Goal: Navigation & Orientation: Find specific page/section

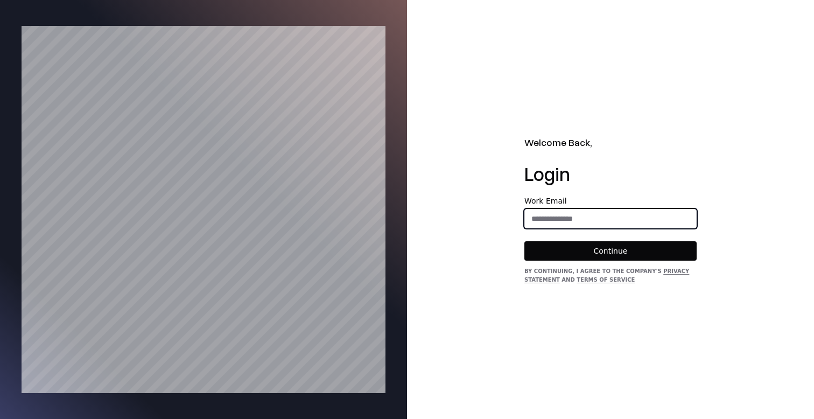
click at [541, 209] on input "email" at bounding box center [610, 218] width 171 height 19
type input "**********"
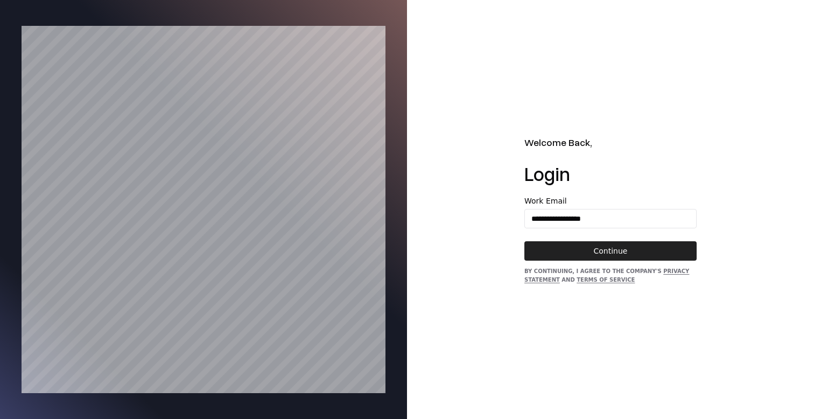
click at [594, 252] on button "Continue" at bounding box center [610, 250] width 172 height 19
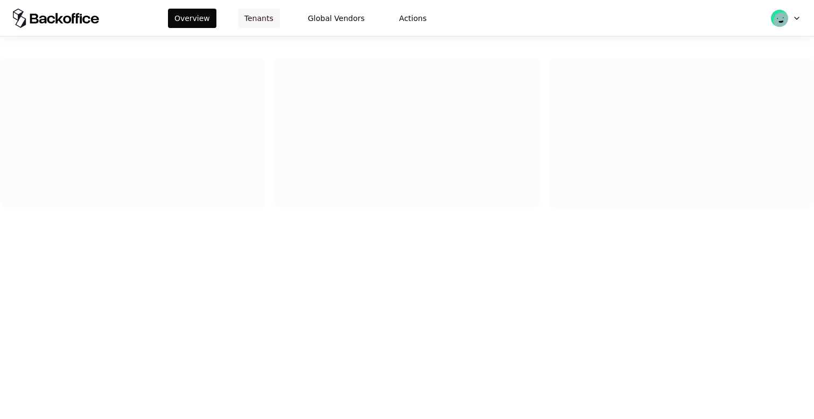
click at [238, 19] on button "Tenants" at bounding box center [259, 18] width 42 height 19
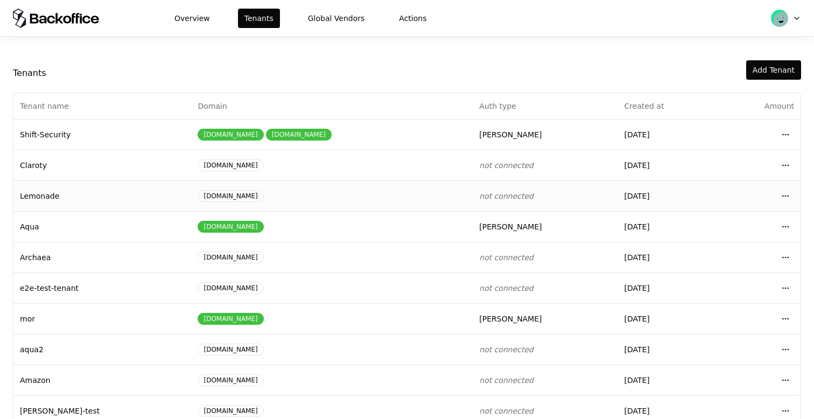
scroll to position [143, 0]
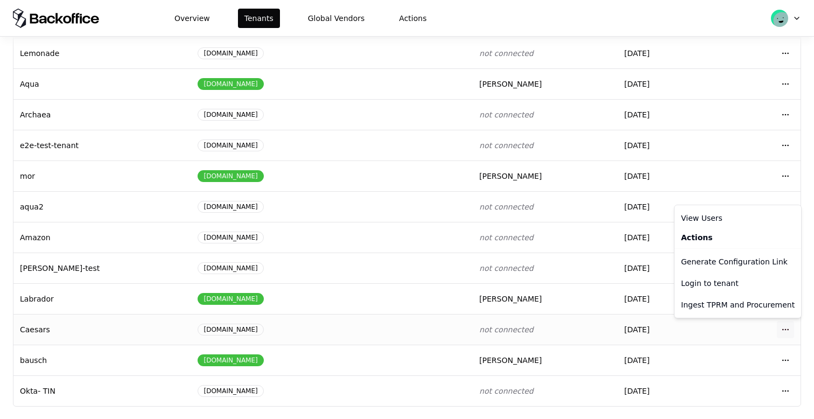
click at [785, 327] on html "Overview Tenants Global Vendors Actions Tenants Add Tenant Tenant name Domain A…" at bounding box center [407, 209] width 814 height 419
click at [693, 278] on div "Login to tenant" at bounding box center [738, 283] width 122 height 22
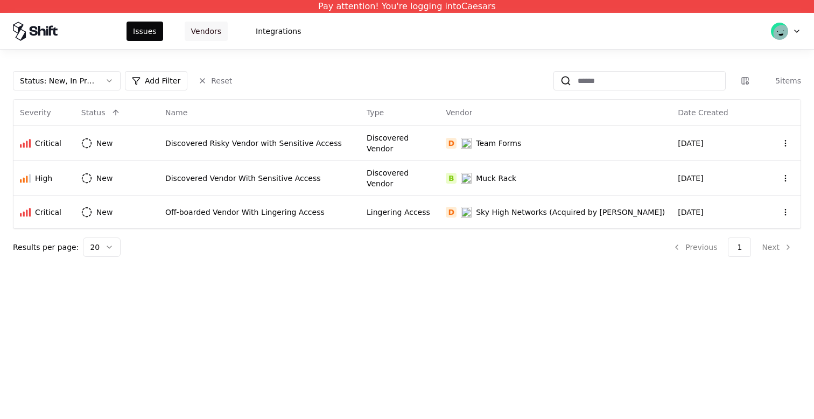
click at [213, 32] on button "Vendors" at bounding box center [206, 31] width 43 height 19
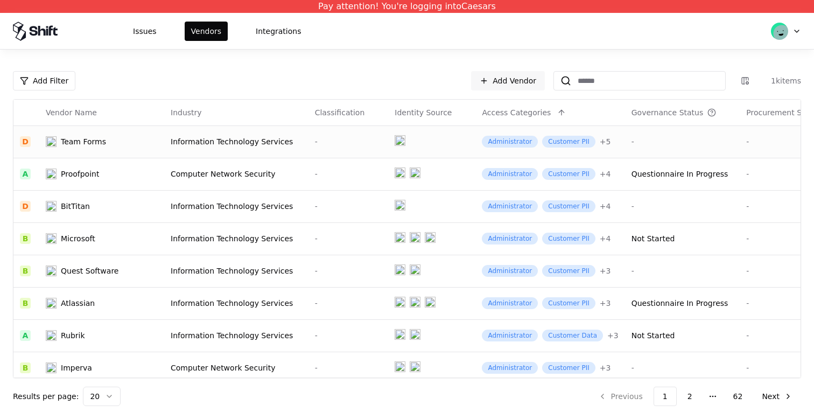
click at [197, 149] on td "Information Technology Services" at bounding box center [236, 141] width 144 height 32
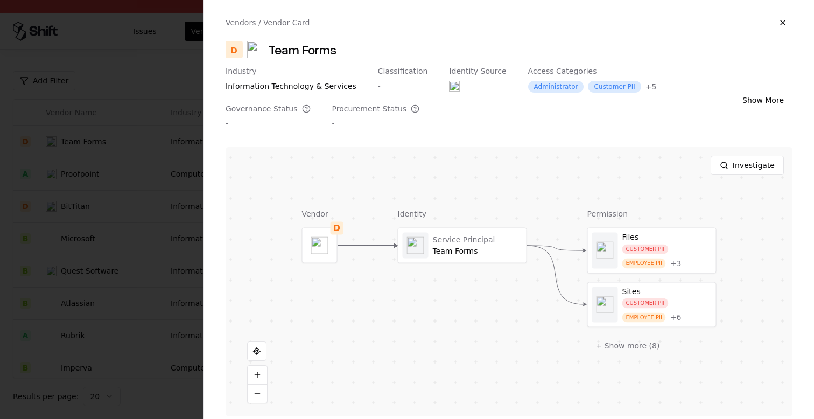
scroll to position [328, 0]
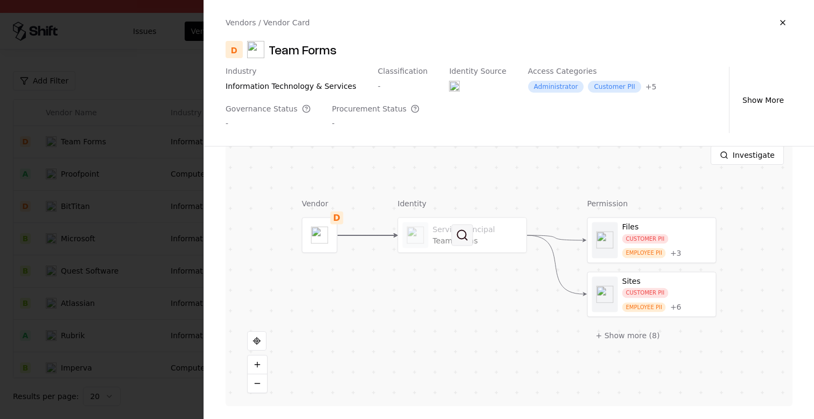
click at [452, 241] on button at bounding box center [463, 236] width 22 height 22
click at [78, 175] on div at bounding box center [407, 209] width 814 height 419
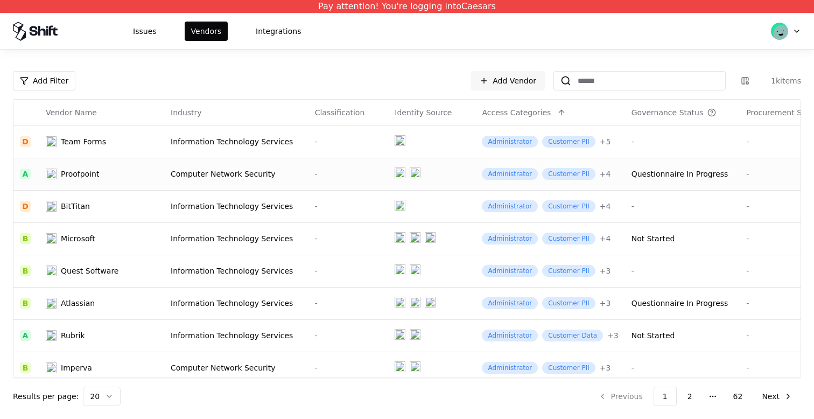
click at [95, 176] on div "Proofpoint" at bounding box center [80, 174] width 38 height 11
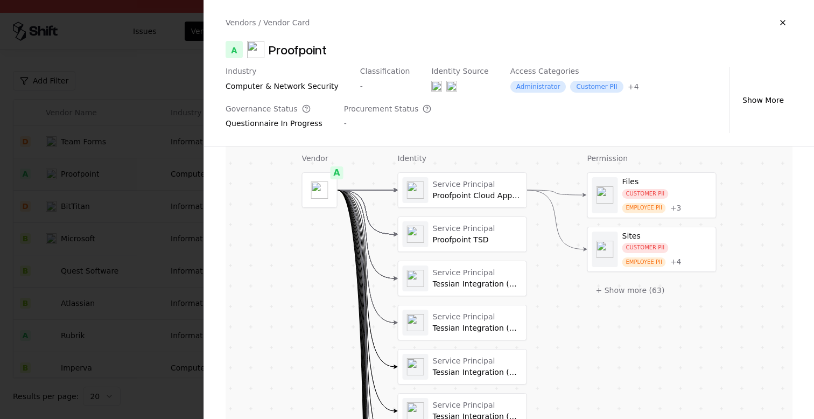
scroll to position [264, 0]
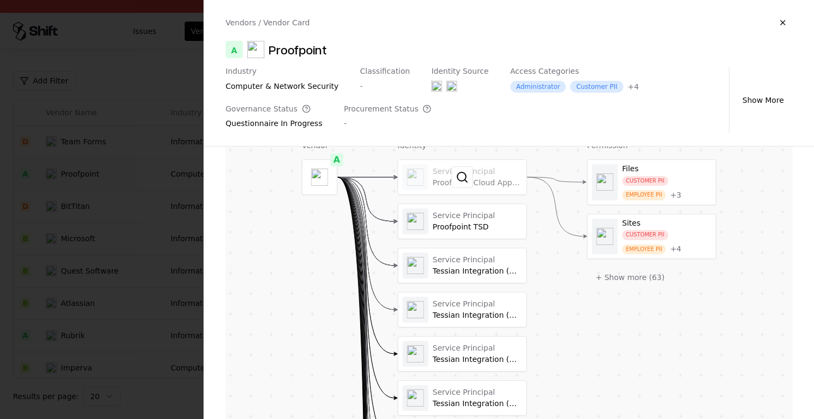
click at [443, 190] on div at bounding box center [462, 177] width 128 height 34
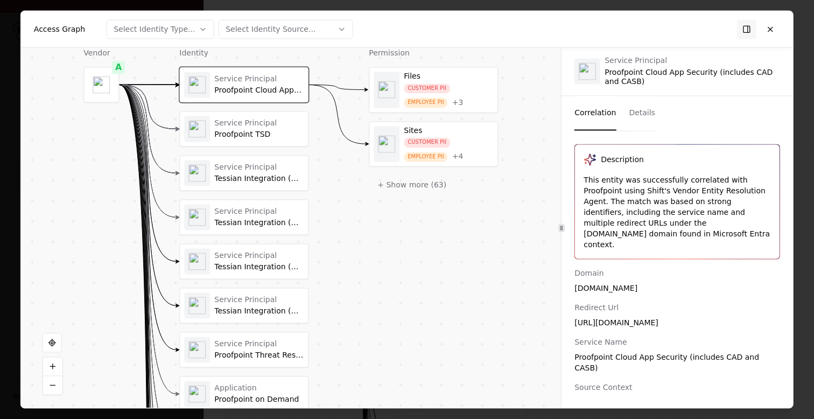
click at [213, 136] on div "Service Principal Proofpoint TSD" at bounding box center [244, 129] width 120 height 26
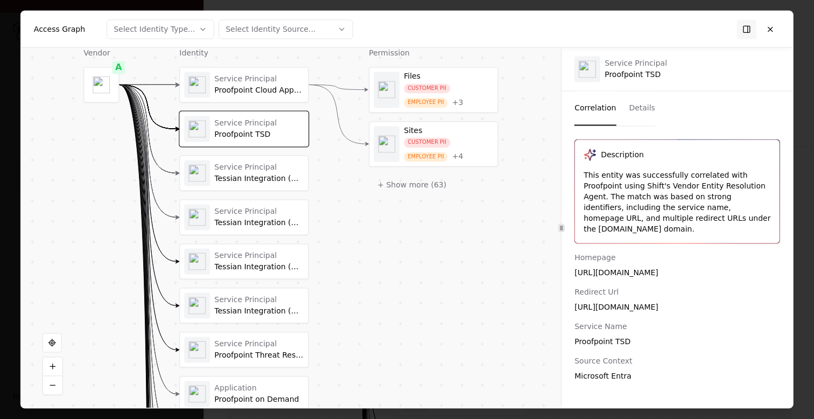
click at [222, 164] on div "Service Principal" at bounding box center [258, 168] width 89 height 10
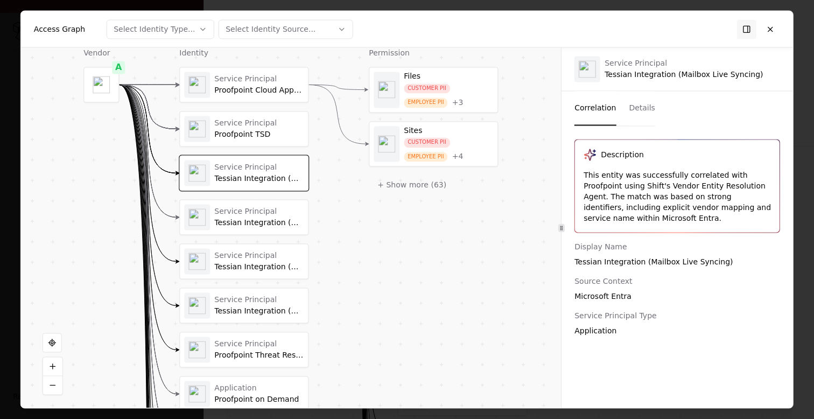
click at [237, 263] on div "Tessian Integration (Mailbox Actions)" at bounding box center [258, 267] width 89 height 10
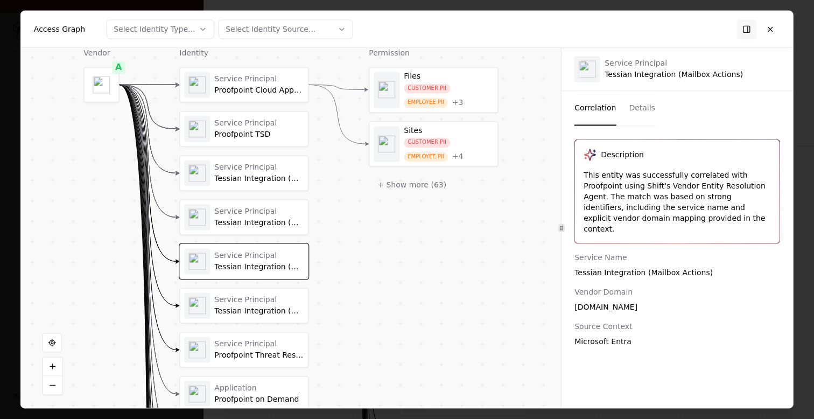
click at [235, 313] on div "Tessian Integration (Directory Sync)" at bounding box center [258, 311] width 89 height 10
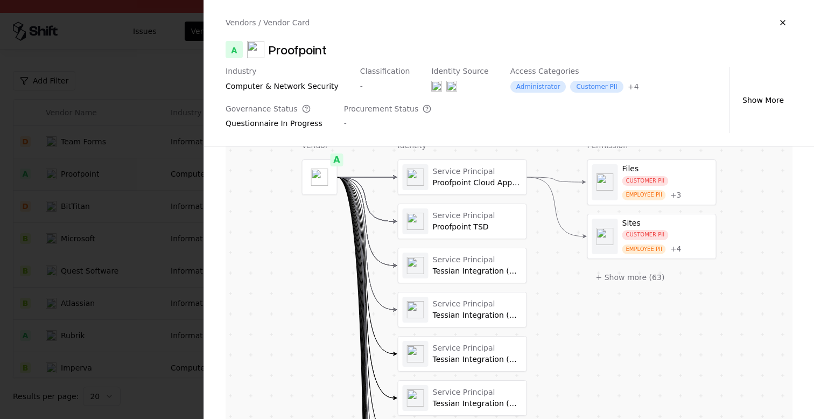
click at [155, 346] on div at bounding box center [407, 209] width 814 height 419
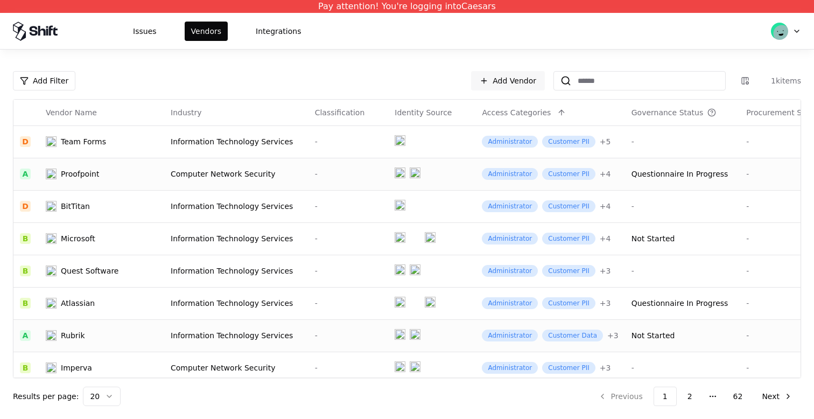
scroll to position [394, 0]
